Goal: Find specific page/section

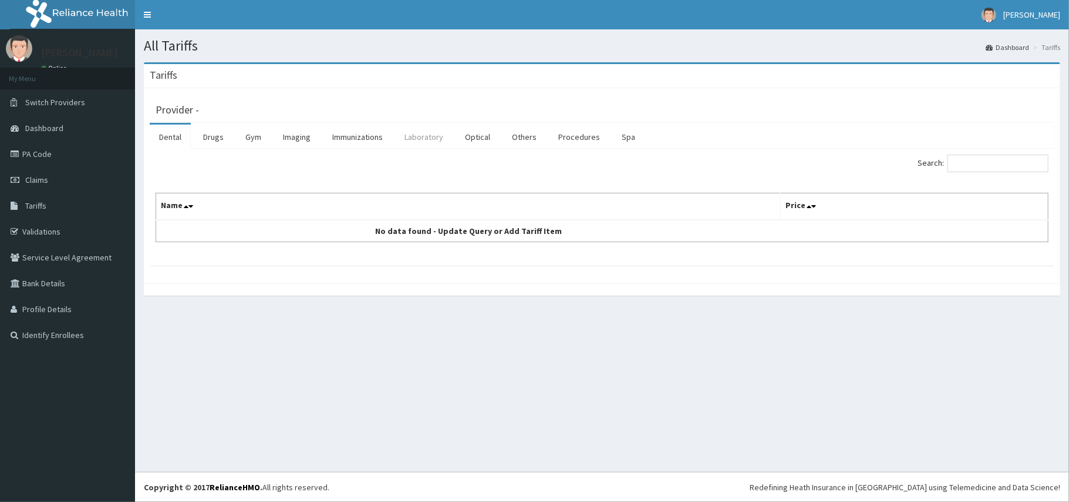
click at [417, 139] on link "Laboratory" at bounding box center [424, 137] width 58 height 25
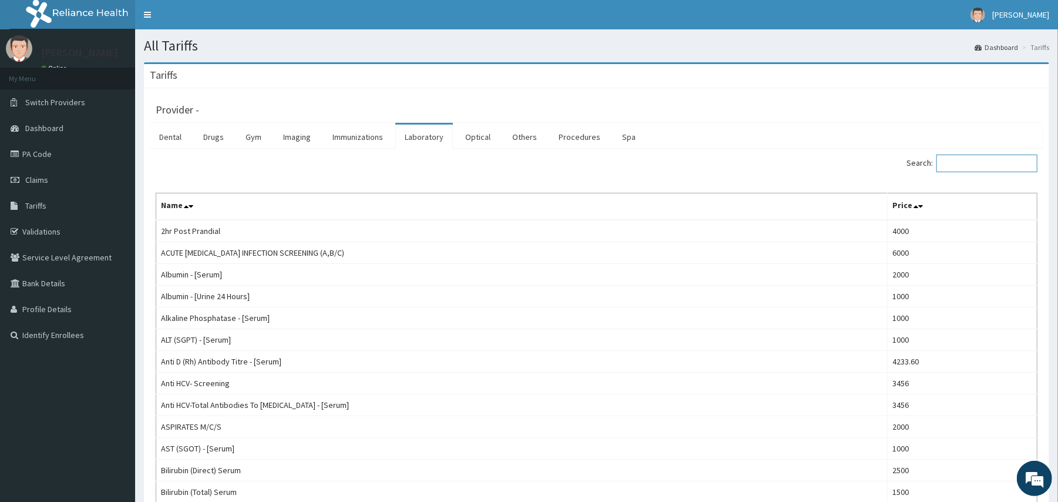
click at [969, 168] on input "Search:" at bounding box center [986, 163] width 101 height 18
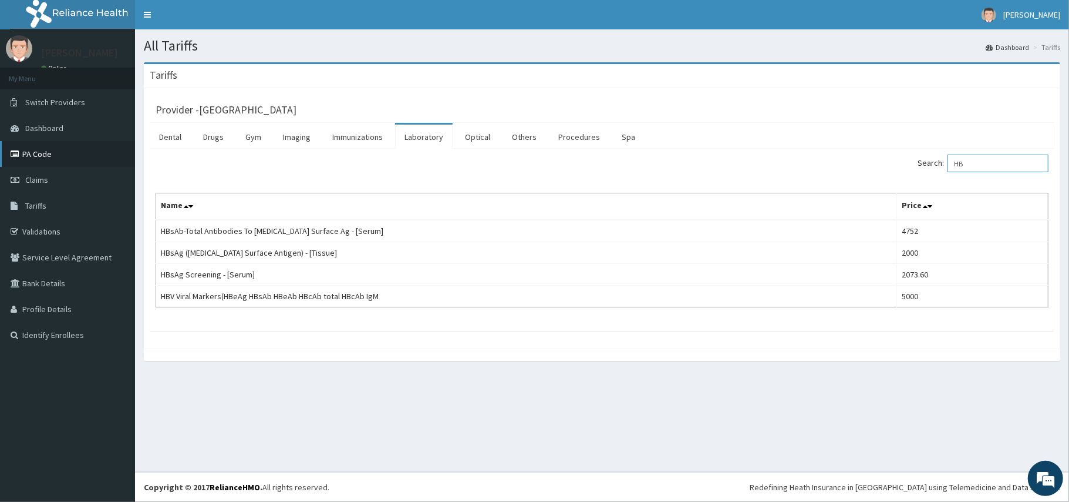
type input "HB"
click at [71, 143] on link "PA Code" at bounding box center [67, 154] width 135 height 26
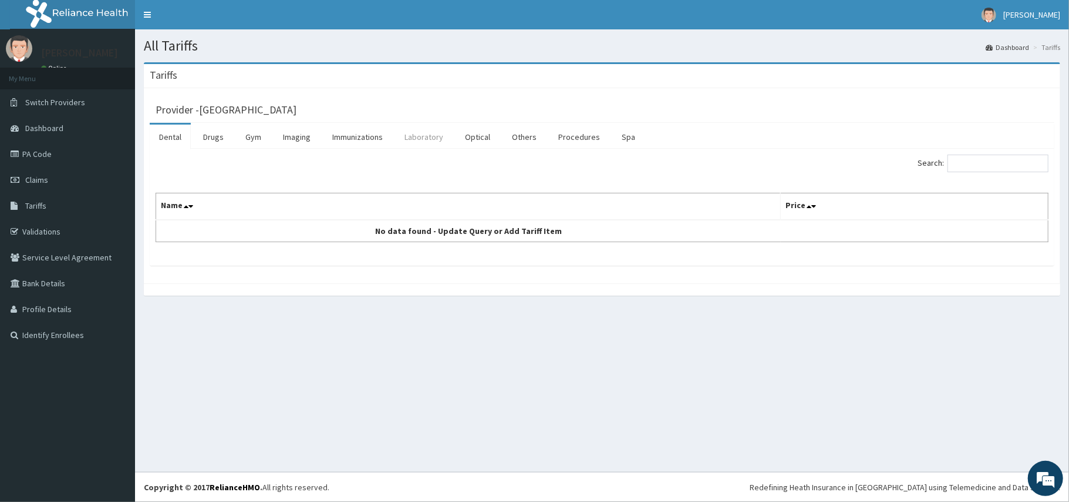
click at [429, 132] on link "Laboratory" at bounding box center [424, 137] width 58 height 25
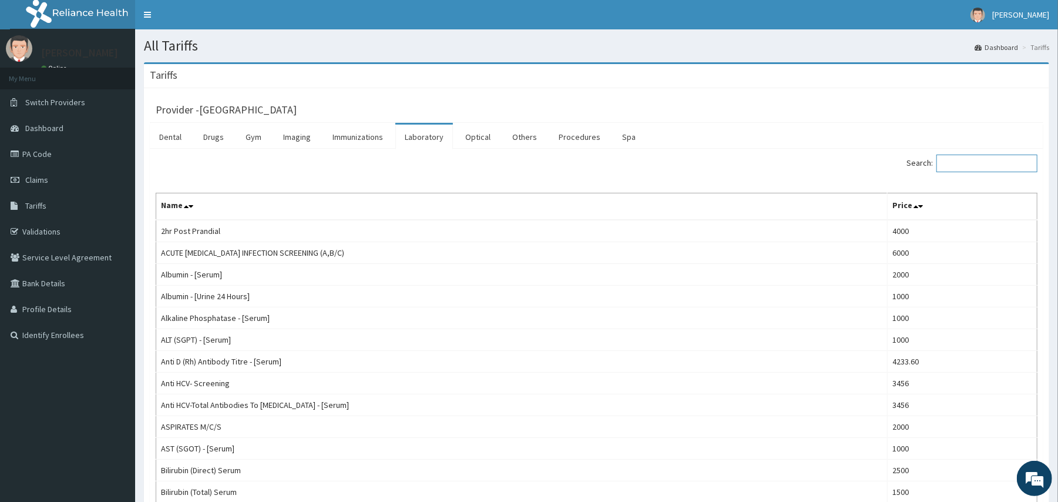
click at [980, 159] on input "Search:" at bounding box center [986, 163] width 101 height 18
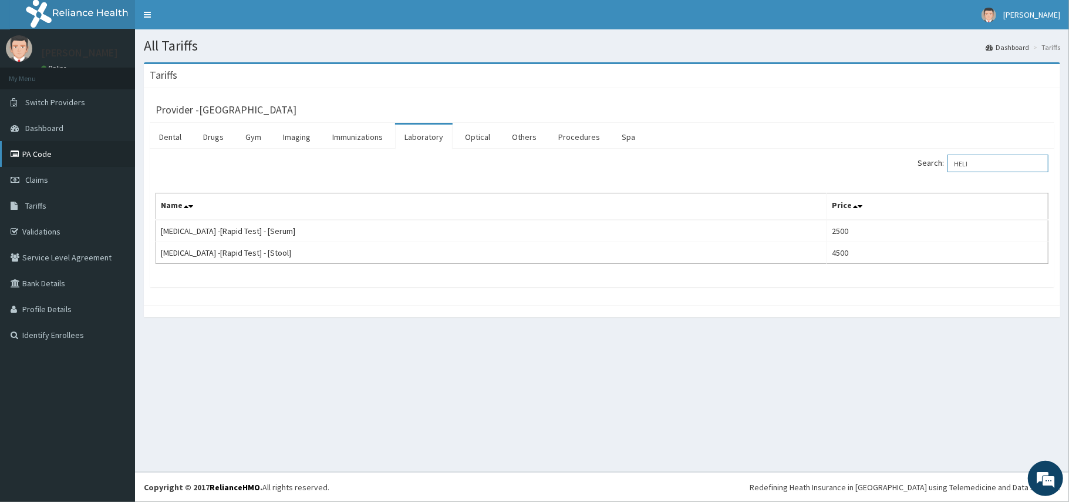
type input "HELI"
click at [39, 156] on link "PA Code" at bounding box center [67, 154] width 135 height 26
